Goal: Obtain resource: Obtain resource

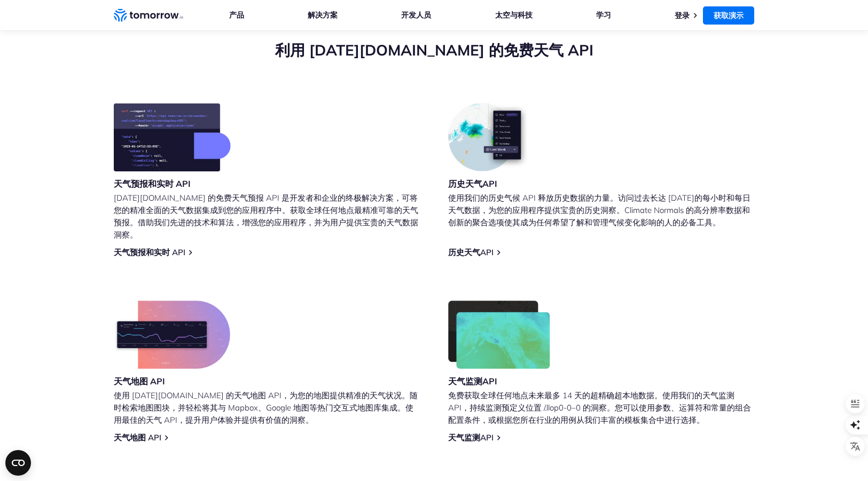
scroll to position [412, 0]
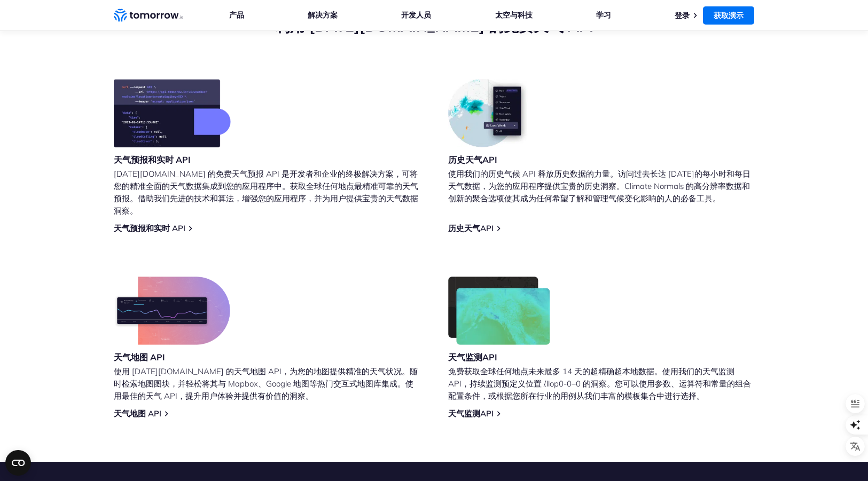
click at [156, 116] on img at bounding box center [172, 113] width 117 height 68
click at [160, 223] on font "天气预报和实时 API" at bounding box center [150, 228] width 72 height 10
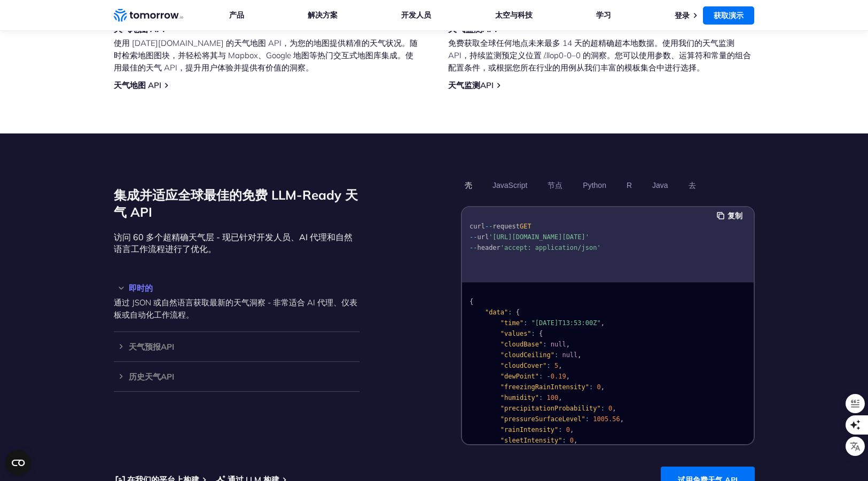
scroll to position [772, 0]
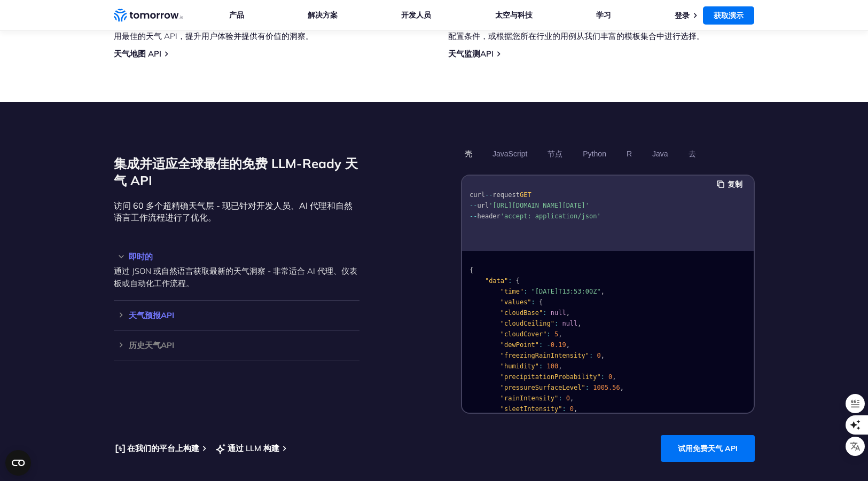
click at [122, 312] on h3 "天气预报API" at bounding box center [237, 316] width 246 height 8
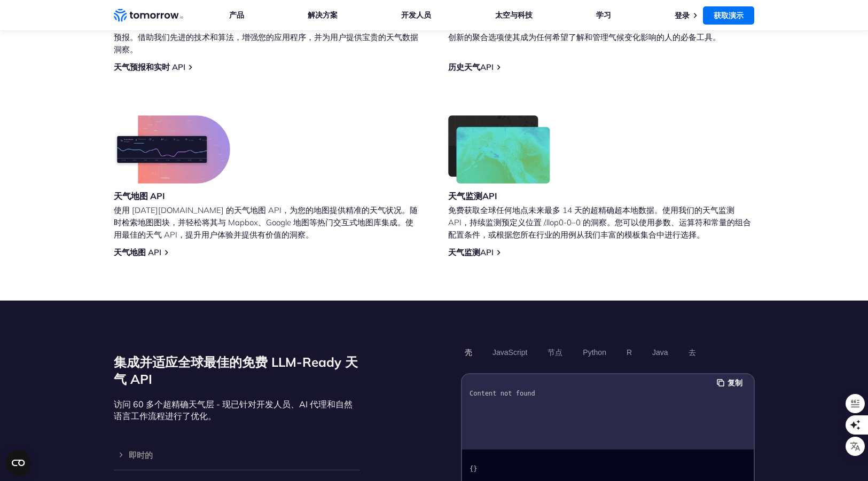
scroll to position [98, 0]
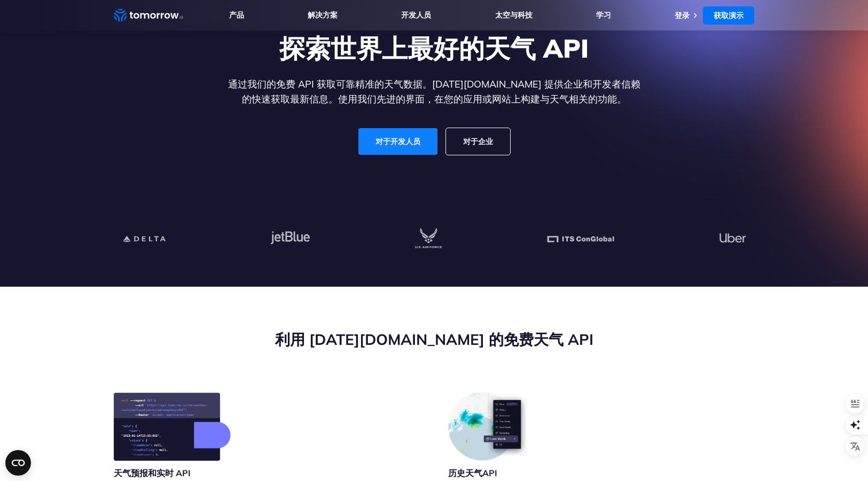
click at [394, 140] on font "对于开发人员" at bounding box center [398, 142] width 45 height 10
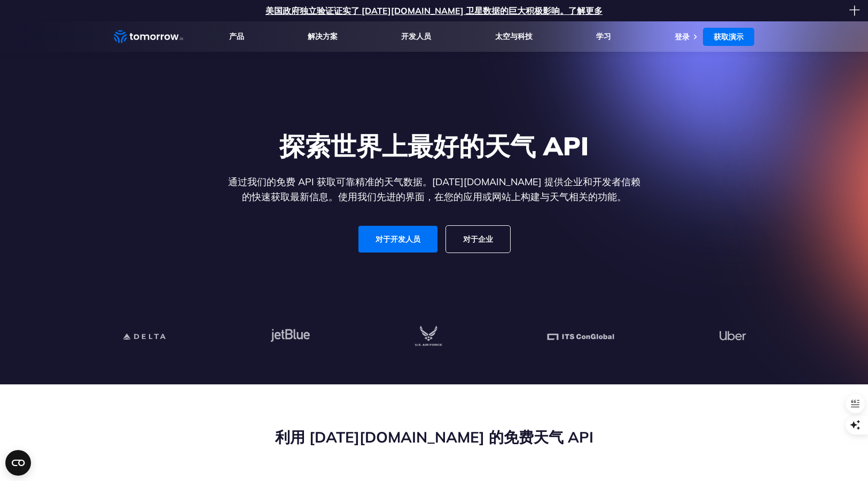
click at [173, 138] on div "探索世界上最好的天气 API 通过我们的免费 API 获取可靠精准的天气数据。[DATE][DOMAIN_NAME] 提供企业和开发者信赖的快速获取最新信息。…" at bounding box center [434, 192] width 658 height 196
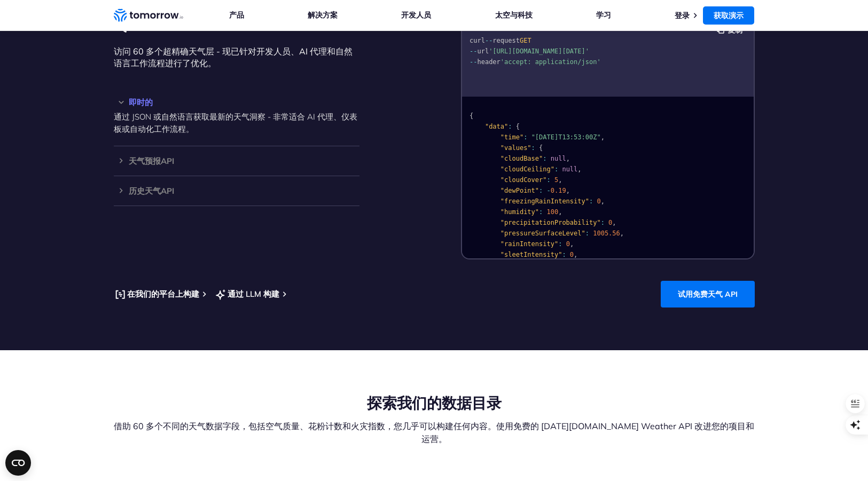
scroll to position [835, 0]
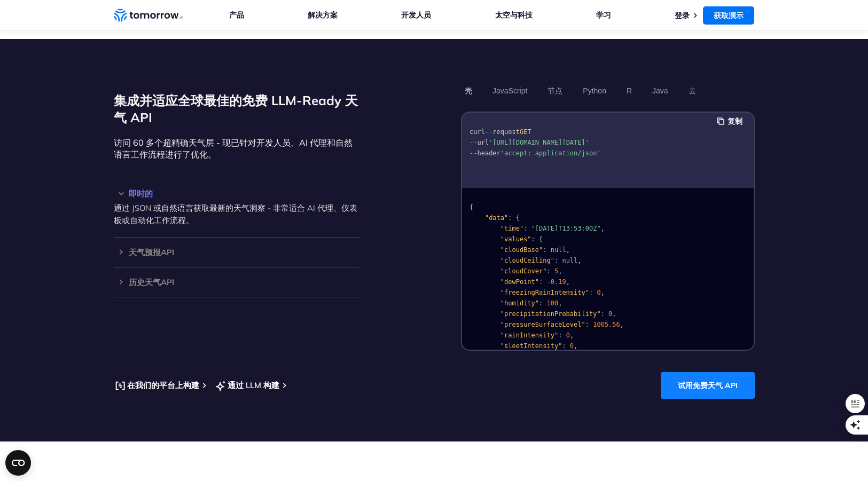
click at [693, 381] on font "试用免费天气 API" at bounding box center [708, 386] width 60 height 10
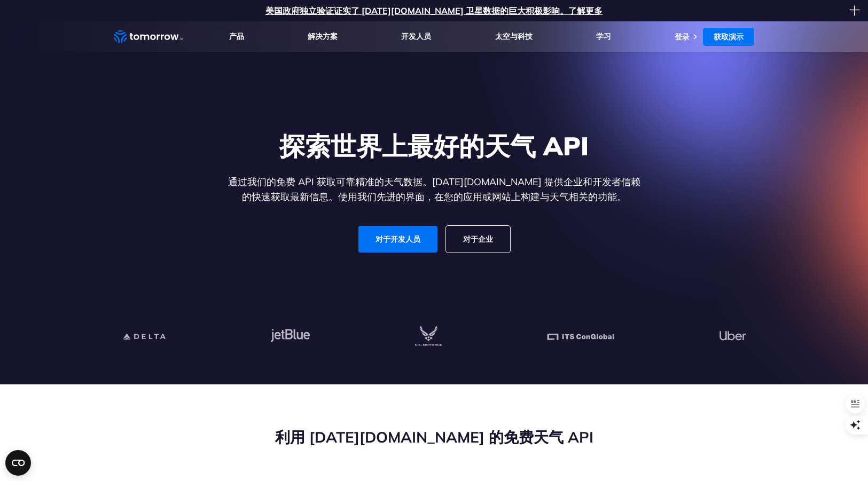
click at [557, 266] on div "探索世界上最好的天气 API 通过我们的免费 API 获取可靠精准的天气数据。[DATE][DOMAIN_NAME] 提供企业和开发者信赖的快速获取最新信息。…" at bounding box center [434, 192] width 658 height 196
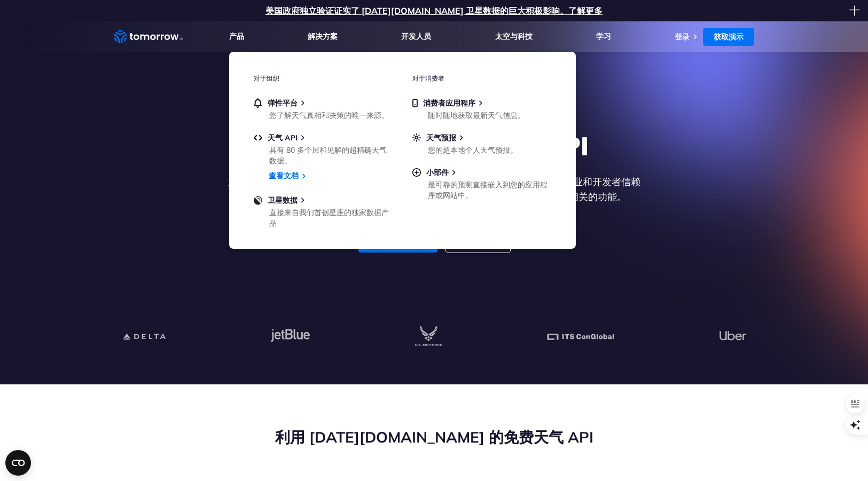
click at [655, 154] on div "探索世界上最好的天气 API 通过我们的免费 API 获取可靠精准的天气数据。[DATE][DOMAIN_NAME] 提供企业和开发者信赖的快速获取最新信息。…" at bounding box center [434, 192] width 658 height 196
